Goal: Check status: Check status

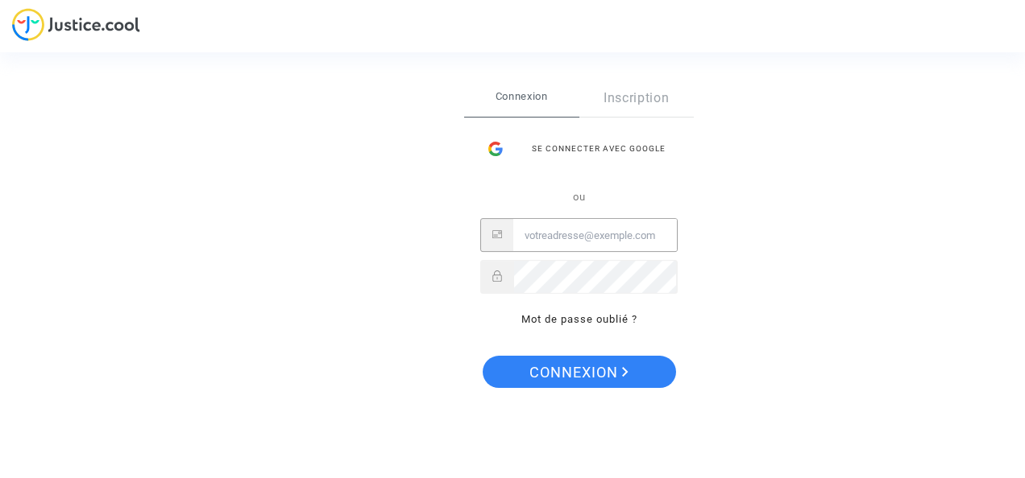
click at [607, 238] on input "Email" at bounding box center [595, 236] width 164 height 32
type input "s.jaouen35@gmail.com"
click at [482, 356] on button "Connexion" at bounding box center [578, 372] width 193 height 32
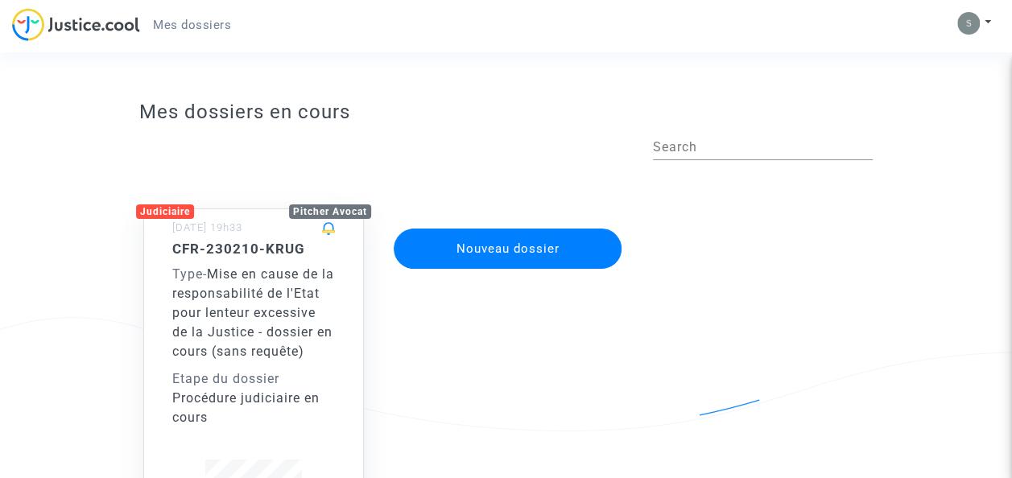
click at [302, 362] on div "Type - Mise en cause de la responsabilité de l'Etat pour lenteur excessive de l…" at bounding box center [253, 313] width 163 height 97
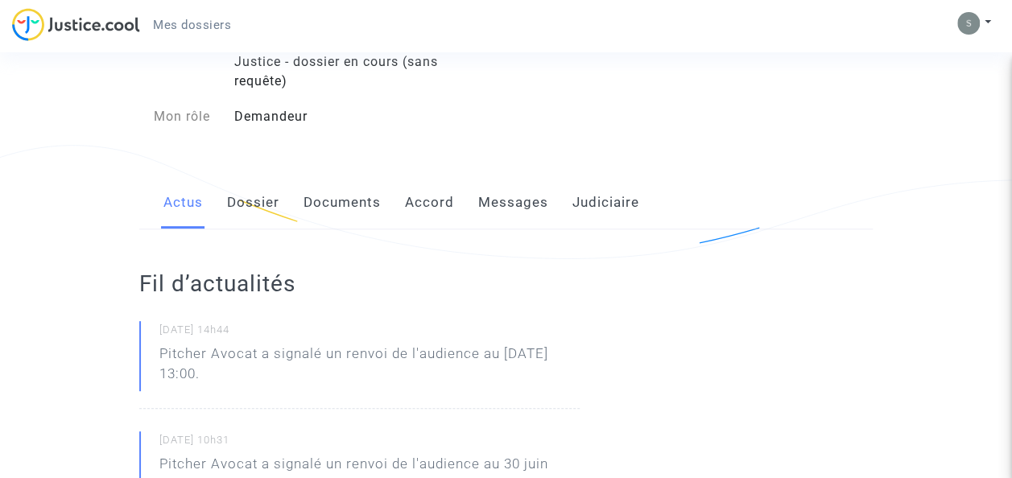
scroll to position [176, 0]
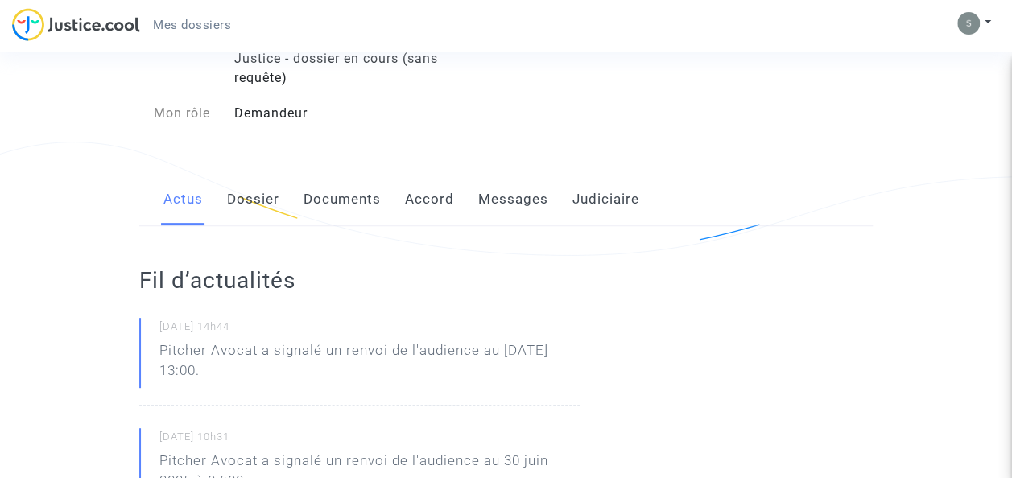
click at [255, 188] on link "Dossier" at bounding box center [253, 199] width 52 height 53
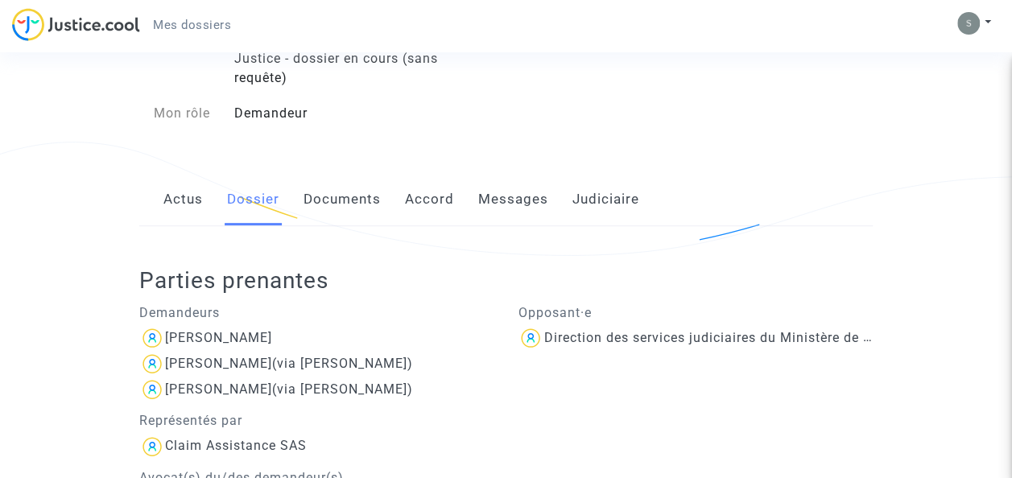
click at [441, 199] on link "Accord" at bounding box center [429, 199] width 49 height 53
